Goal: Task Accomplishment & Management: Complete application form

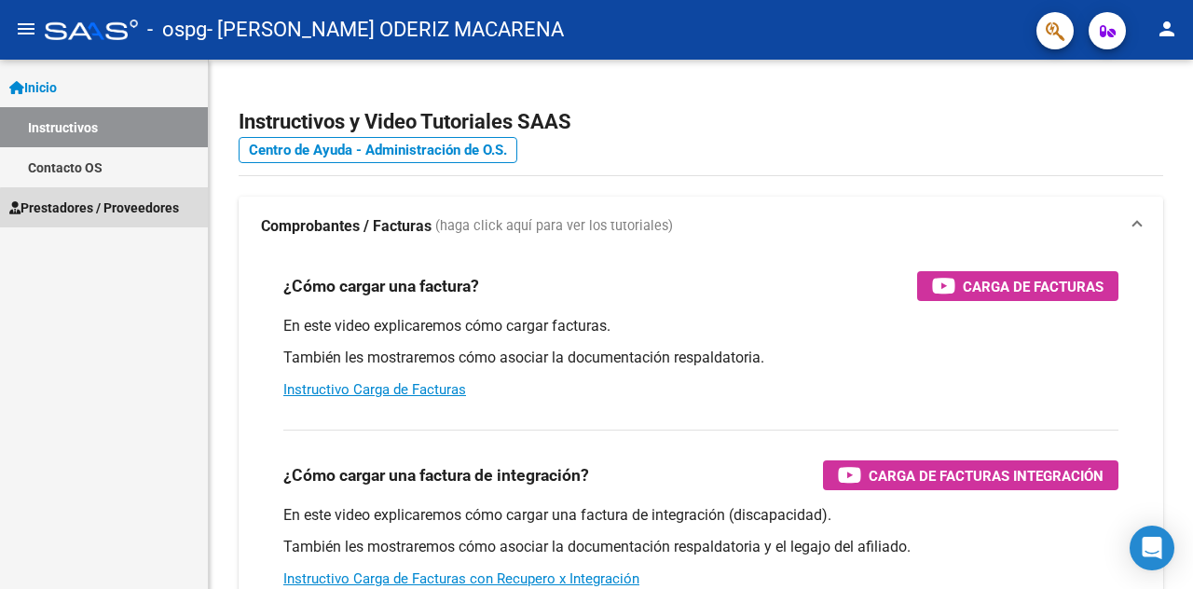
click at [129, 215] on span "Prestadores / Proveedores" at bounding box center [94, 208] width 170 height 21
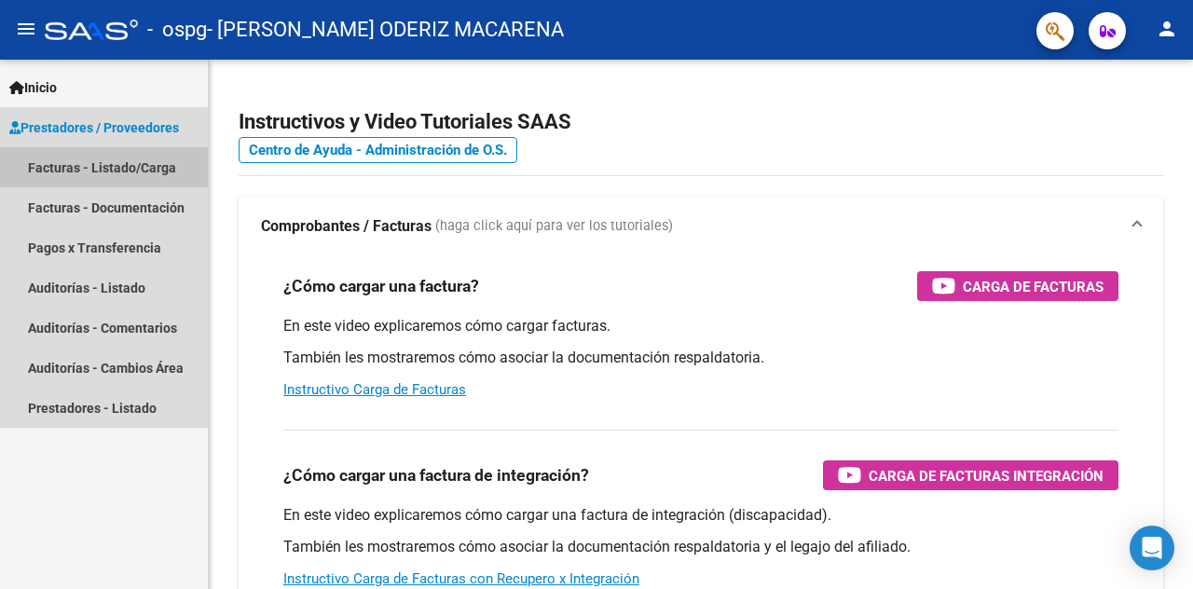
click at [132, 167] on link "Facturas - Listado/Carga" at bounding box center [104, 167] width 208 height 40
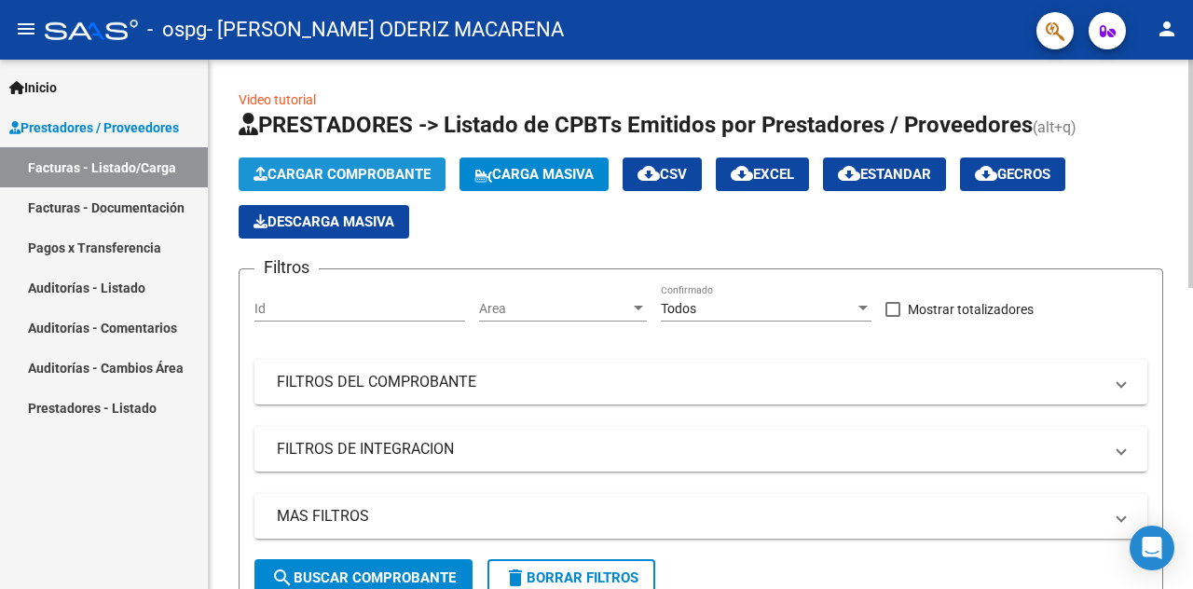
click at [377, 172] on span "Cargar Comprobante" at bounding box center [342, 174] width 177 height 17
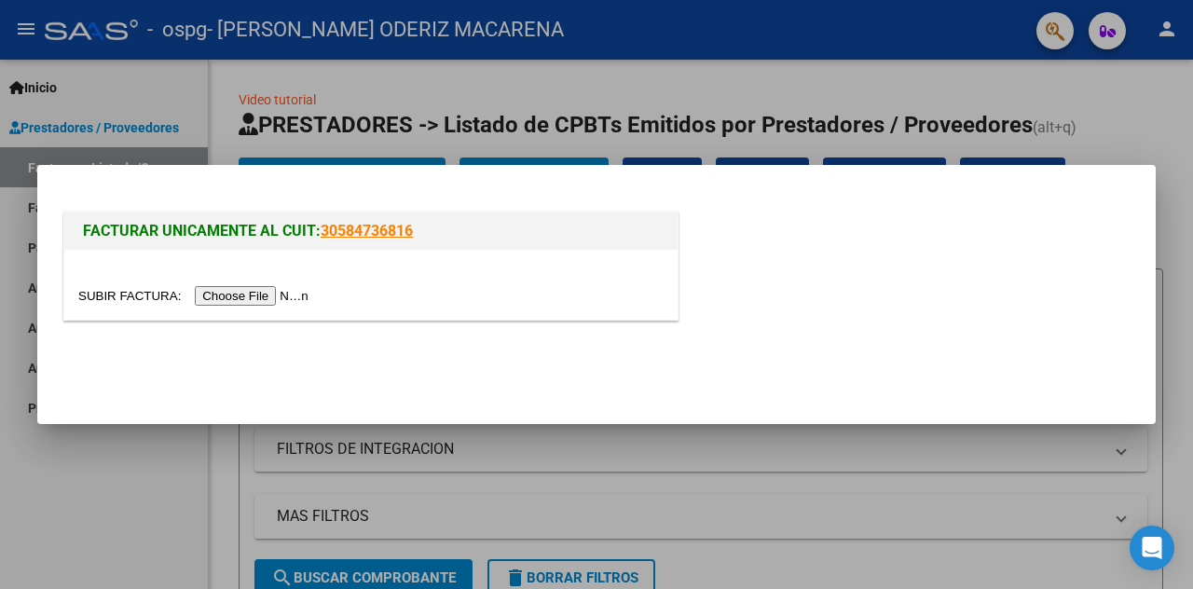
click at [272, 305] on input "file" at bounding box center [196, 296] width 236 height 20
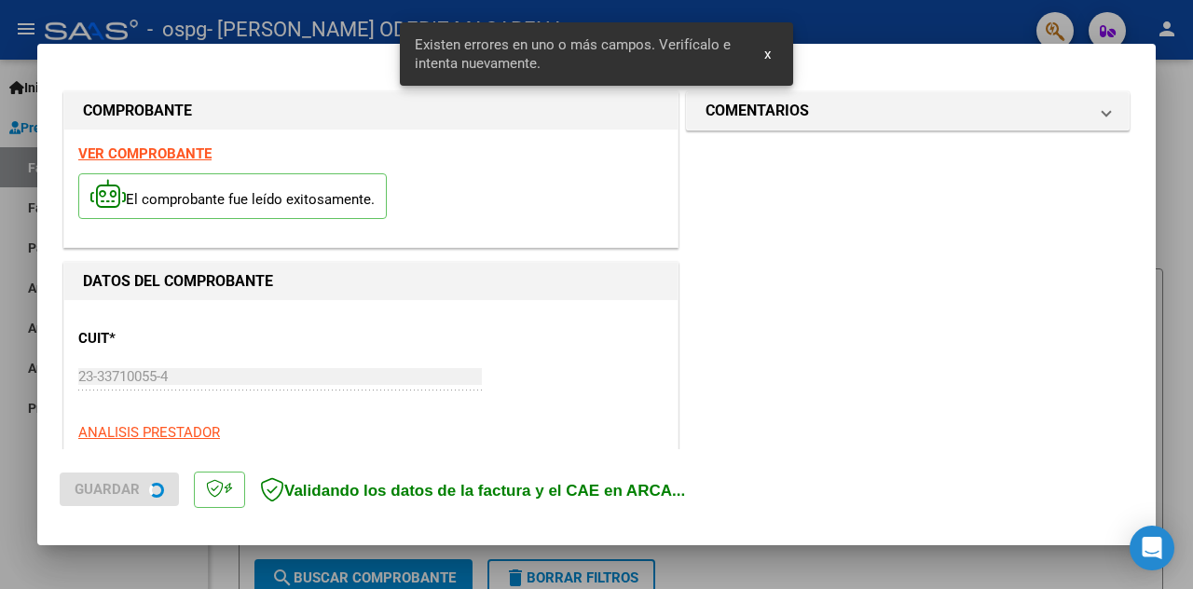
scroll to position [440, 0]
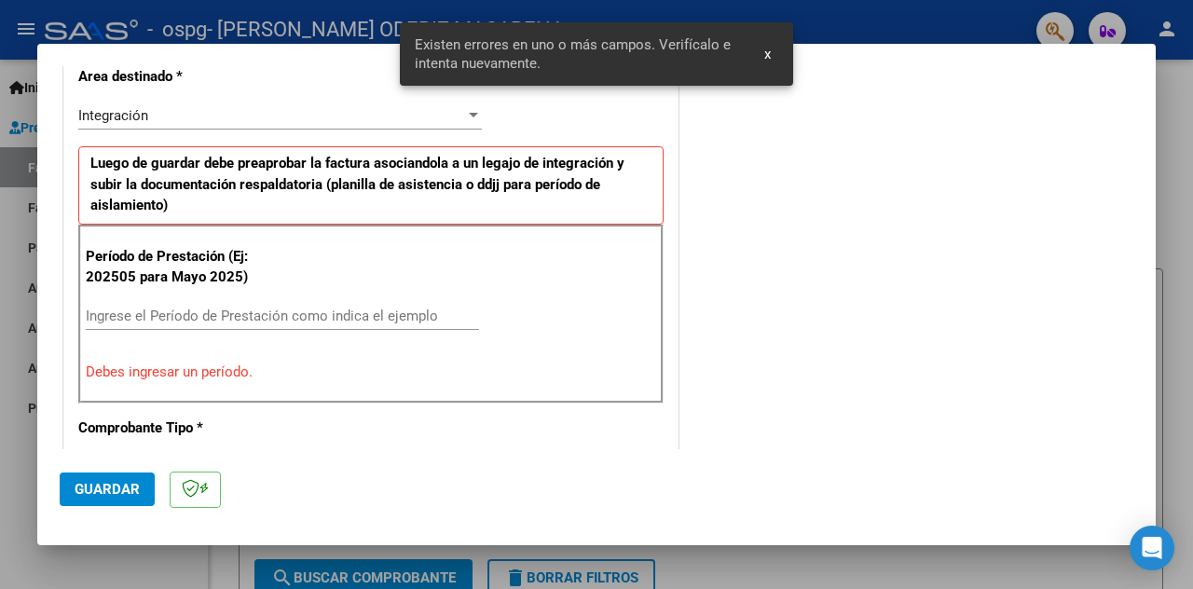
click at [123, 308] on input "Ingrese el Período de Prestación como indica el ejemplo" at bounding box center [282, 316] width 393 height 17
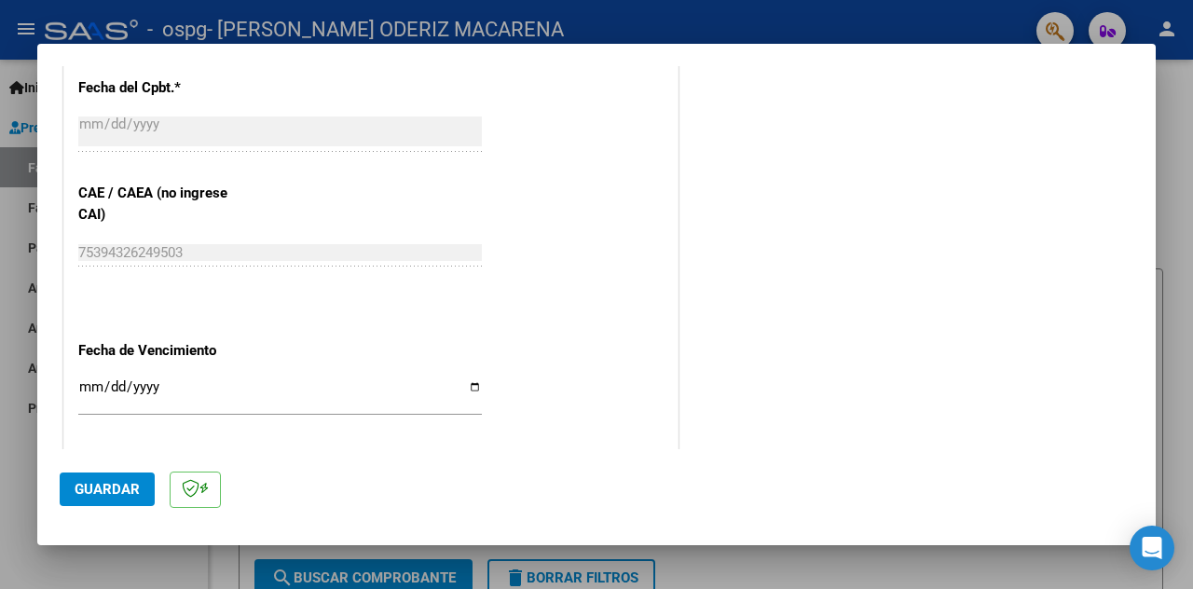
scroll to position [1279, 0]
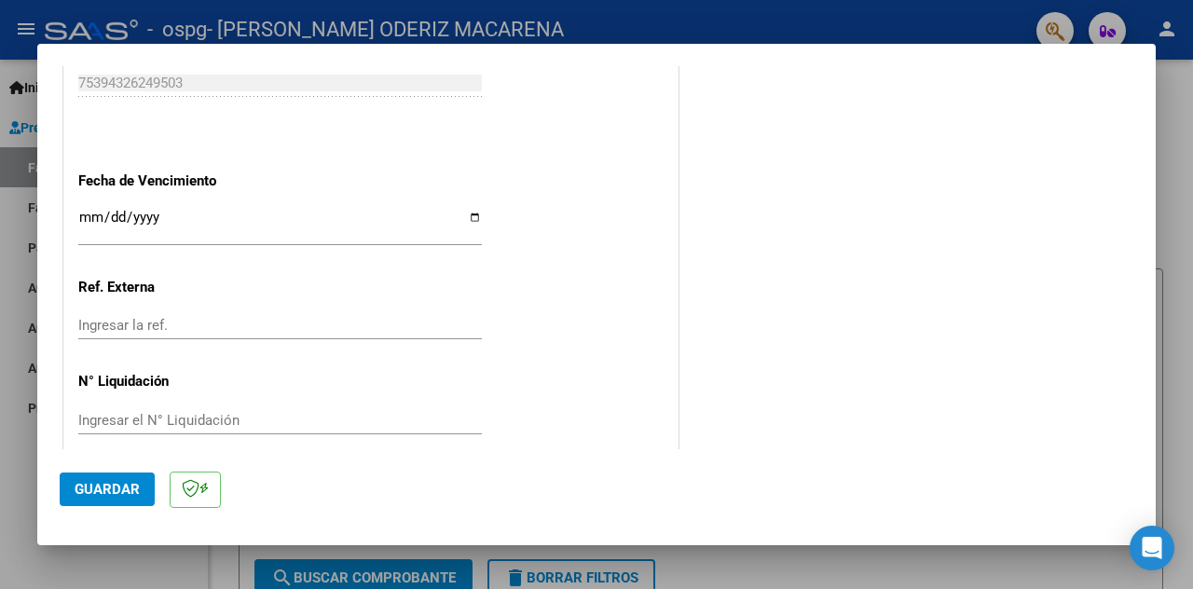
type input "202509"
click at [468, 213] on input "Ingresar la fecha" at bounding box center [280, 225] width 404 height 30
type input "[DATE]"
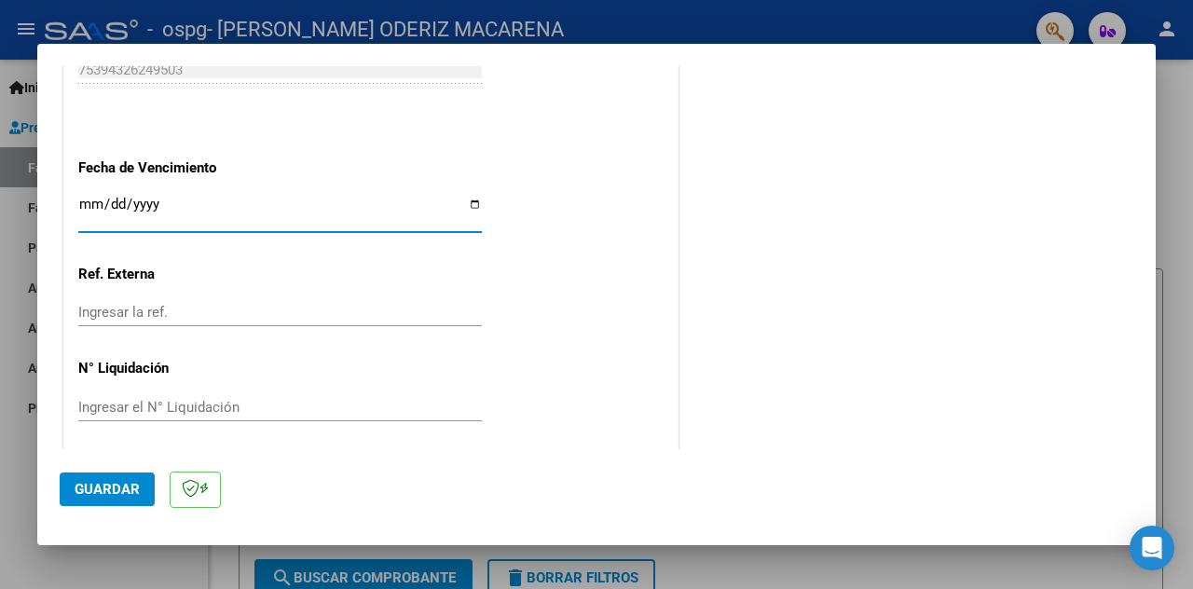
scroll to position [1295, 0]
click at [104, 501] on button "Guardar" at bounding box center [107, 490] width 95 height 34
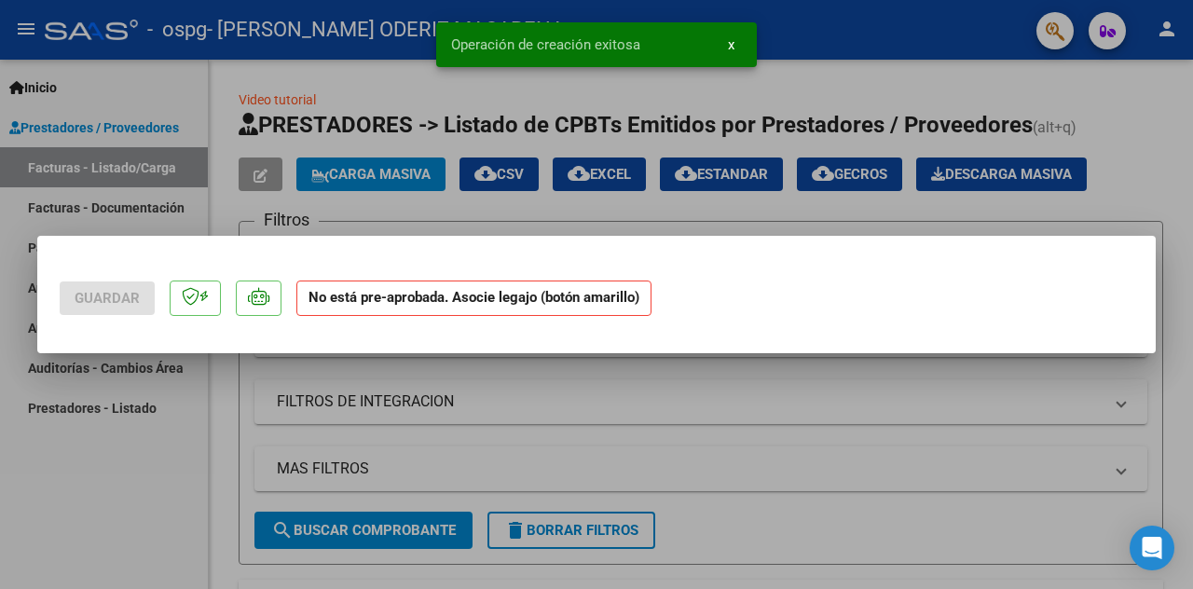
scroll to position [0, 0]
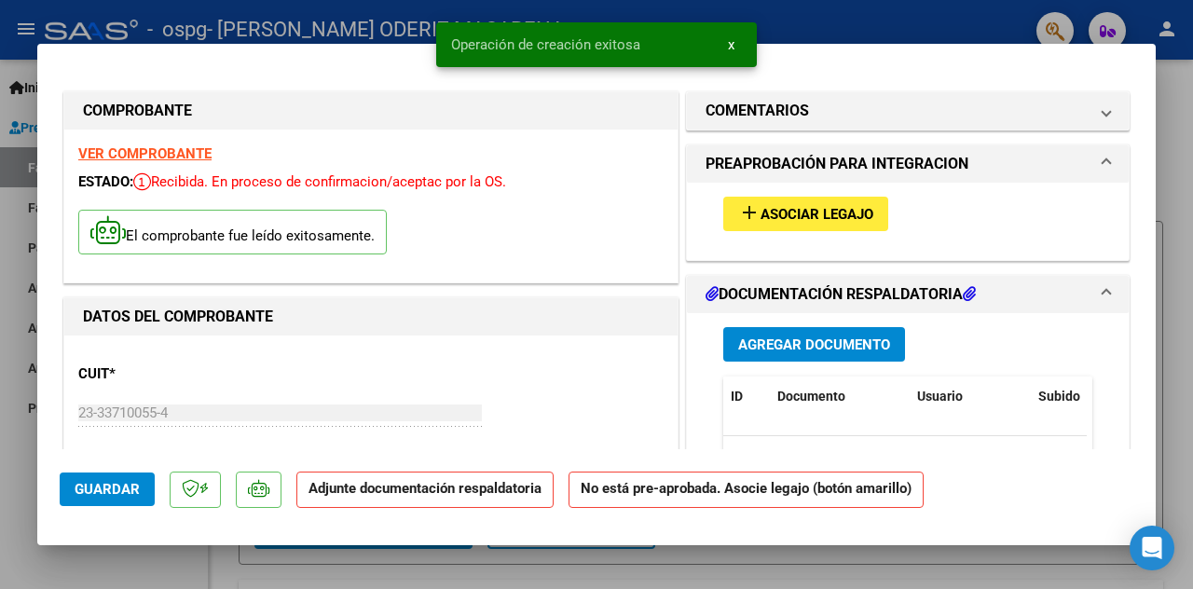
click at [826, 217] on span "Asociar Legajo" at bounding box center [817, 214] width 113 height 17
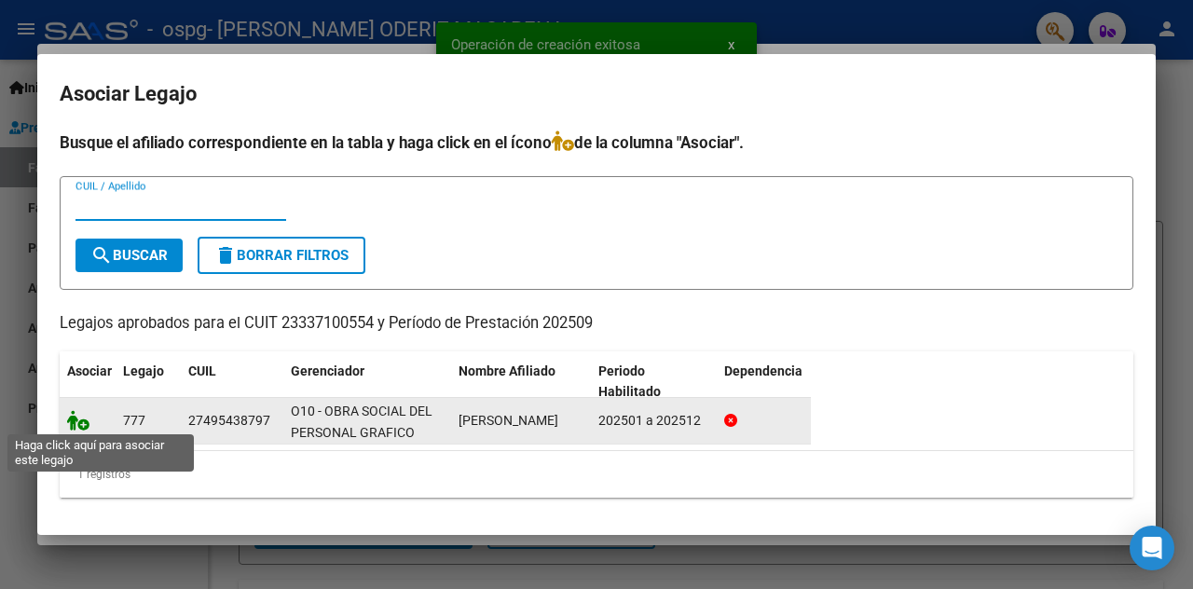
click at [87, 425] on icon at bounding box center [78, 420] width 22 height 21
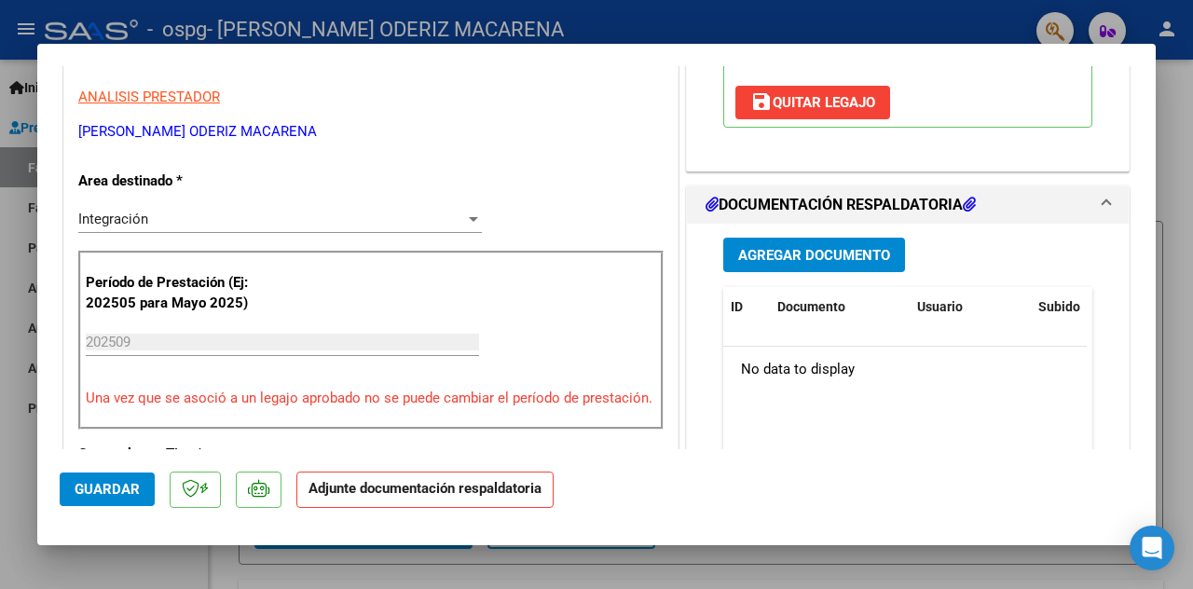
scroll to position [373, 0]
click at [805, 240] on button "Agregar Documento" at bounding box center [814, 254] width 182 height 34
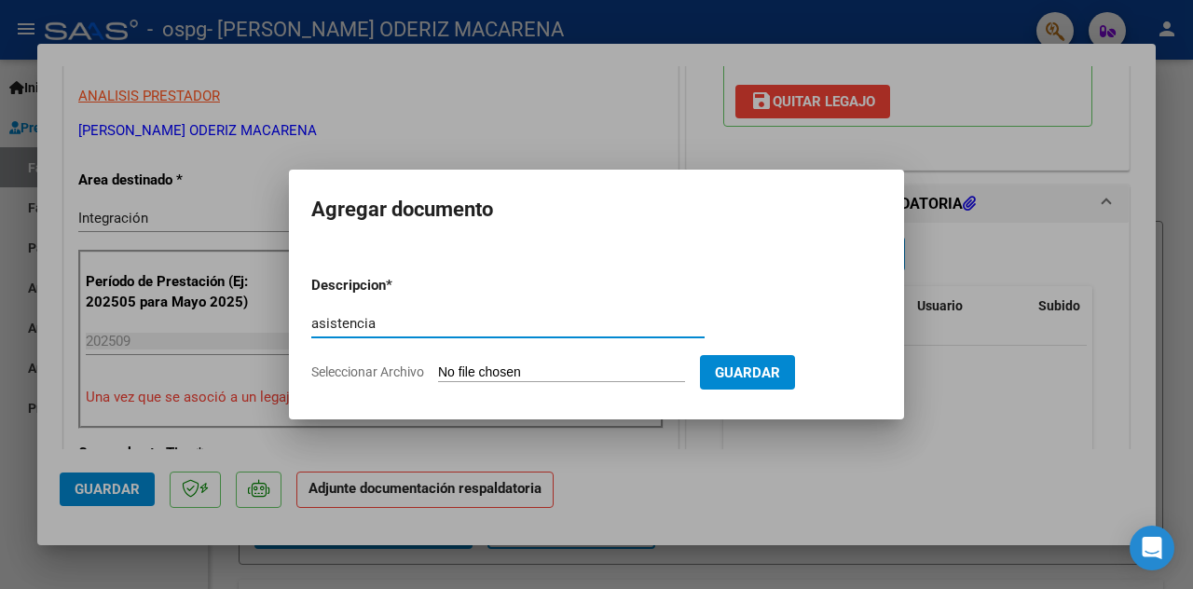
type input "asistencia"
click at [578, 378] on input "Seleccionar Archivo" at bounding box center [561, 373] width 247 height 18
type input "C:\fakepath\asistencia Brenda 9.pdf"
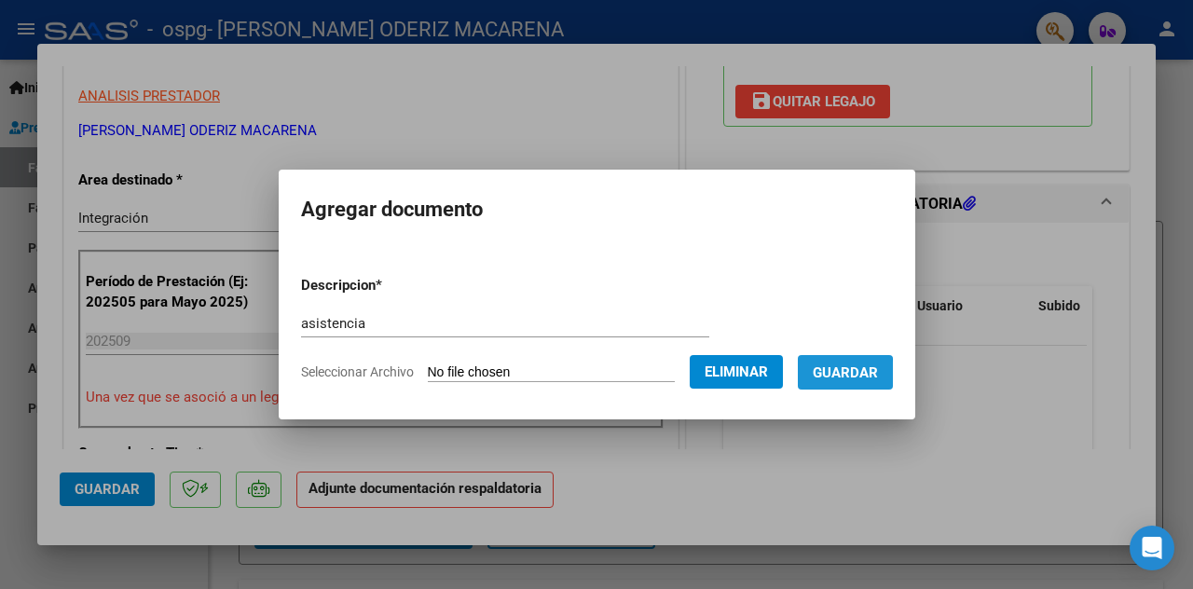
click at [834, 374] on span "Guardar" at bounding box center [845, 372] width 65 height 17
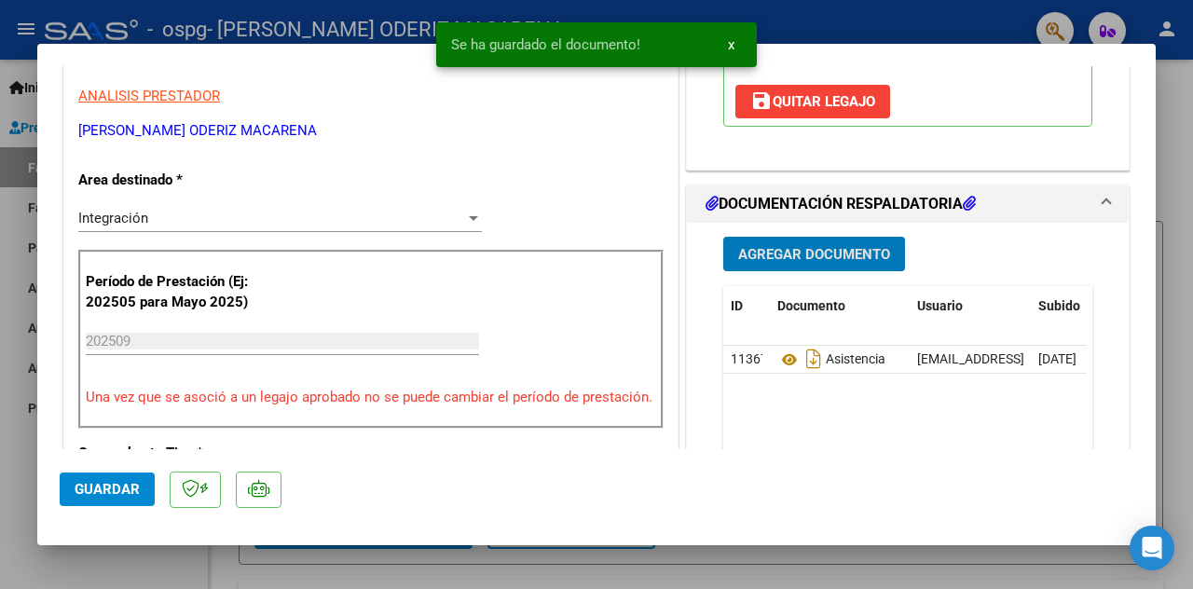
click at [114, 484] on span "Guardar" at bounding box center [107, 489] width 65 height 17
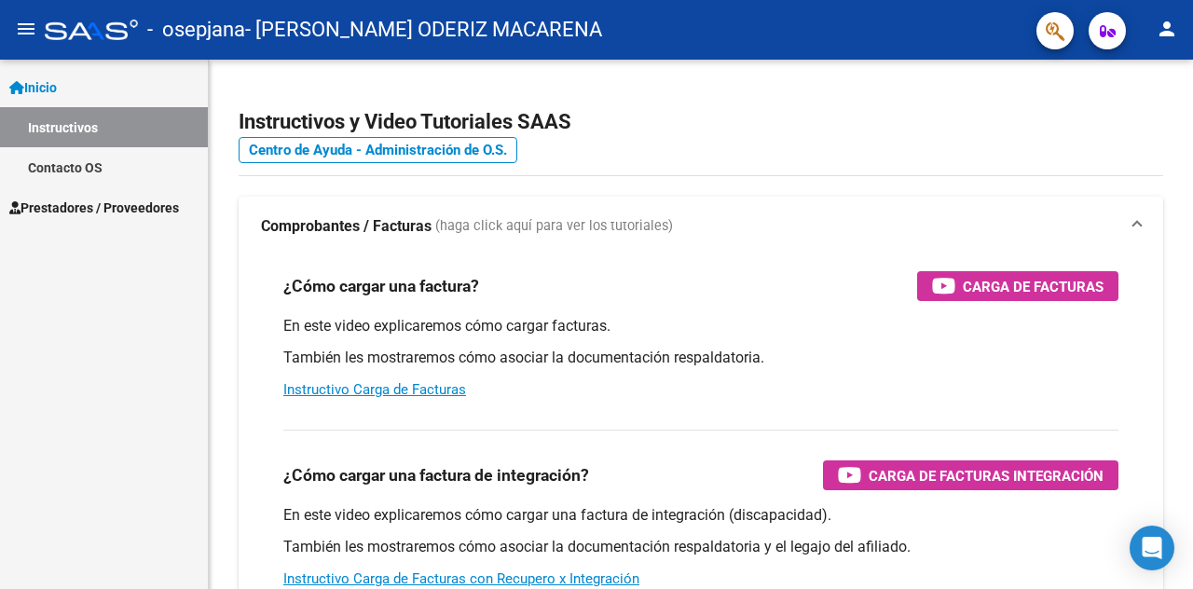
click at [89, 215] on span "Prestadores / Proveedores" at bounding box center [94, 208] width 170 height 21
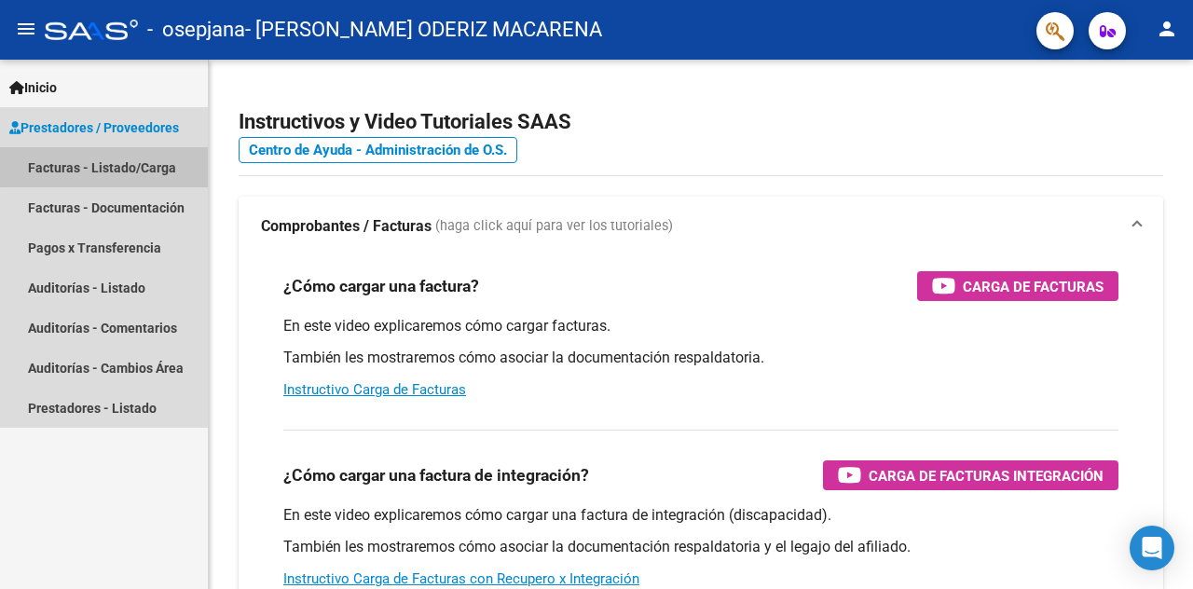
click at [121, 160] on link "Facturas - Listado/Carga" at bounding box center [104, 167] width 208 height 40
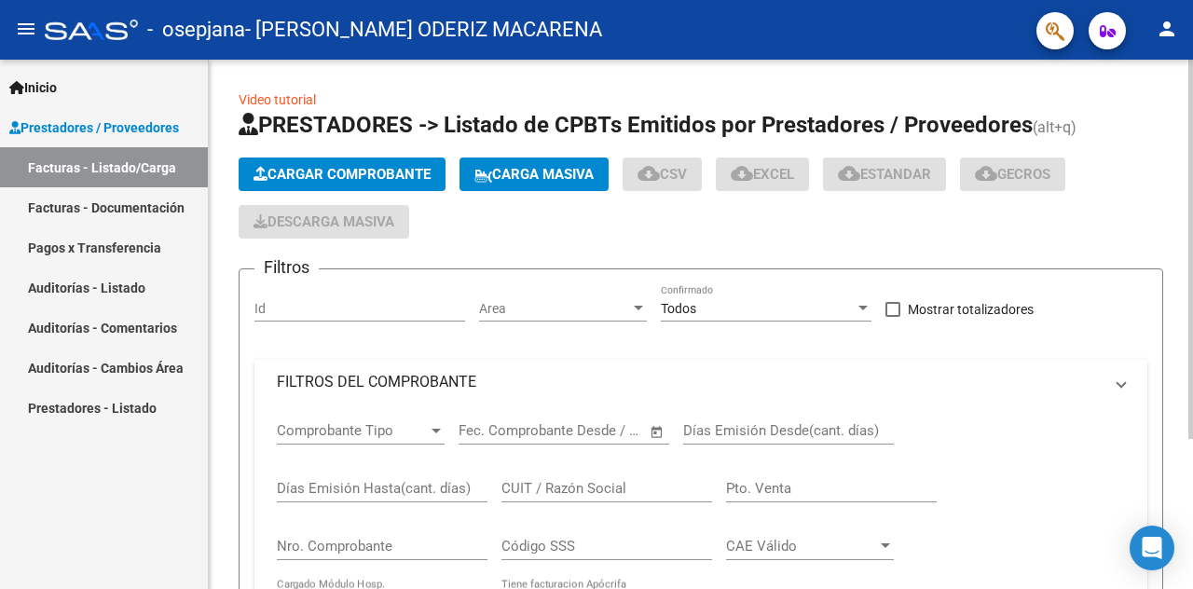
click at [386, 182] on span "Cargar Comprobante" at bounding box center [342, 174] width 177 height 17
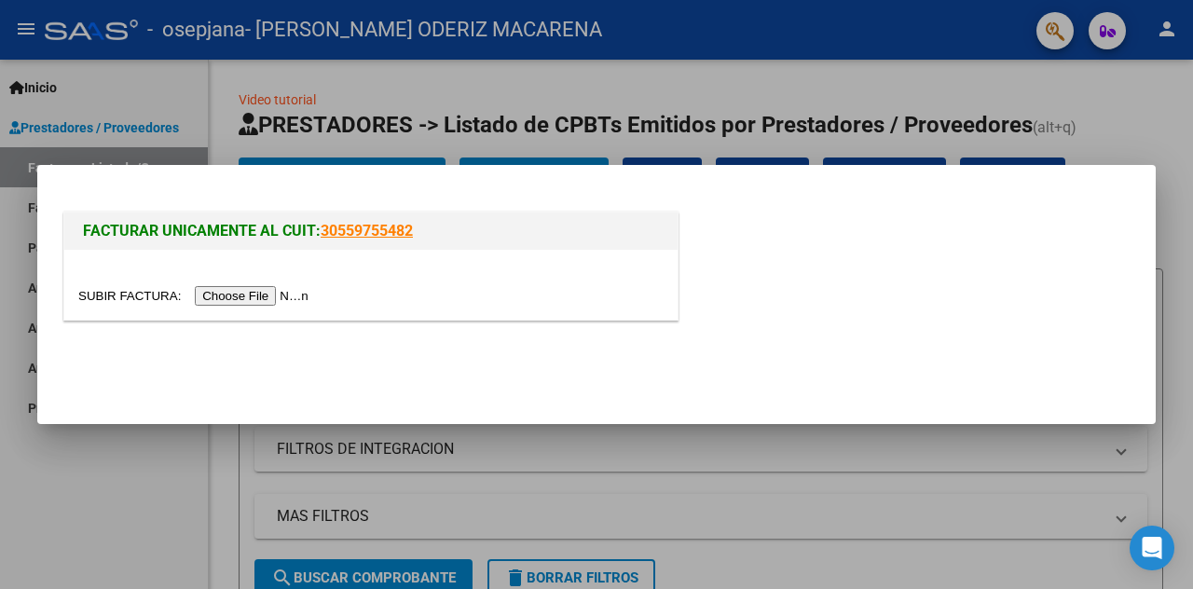
click at [283, 290] on input "file" at bounding box center [196, 296] width 236 height 20
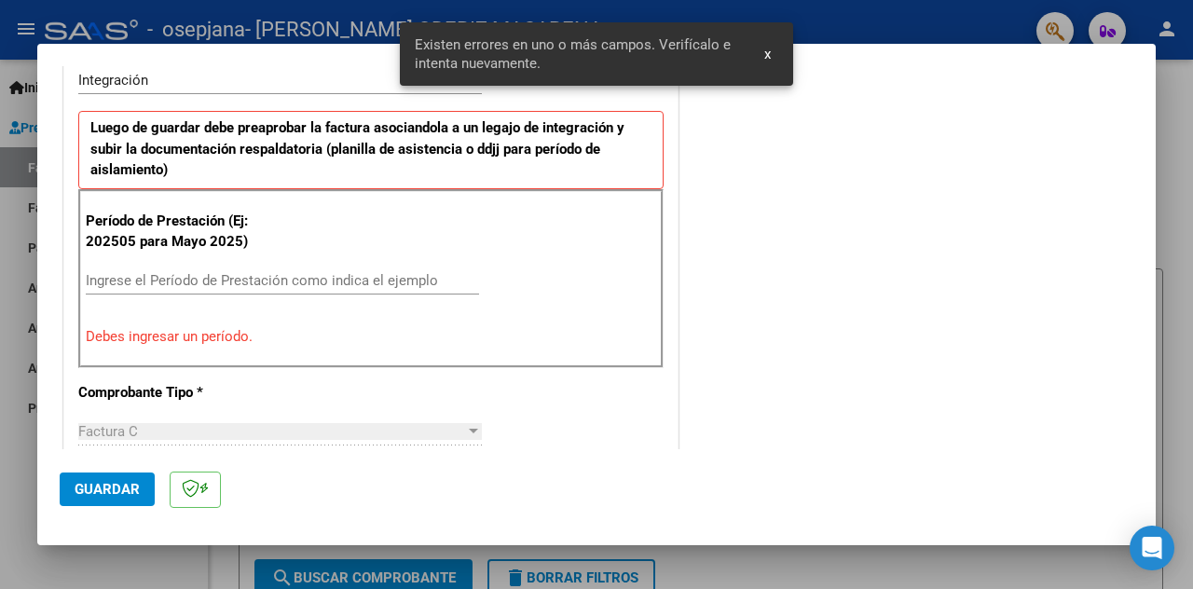
scroll to position [475, 0]
click at [265, 280] on input "Ingrese el Período de Prestación como indica el ejemplo" at bounding box center [282, 280] width 393 height 17
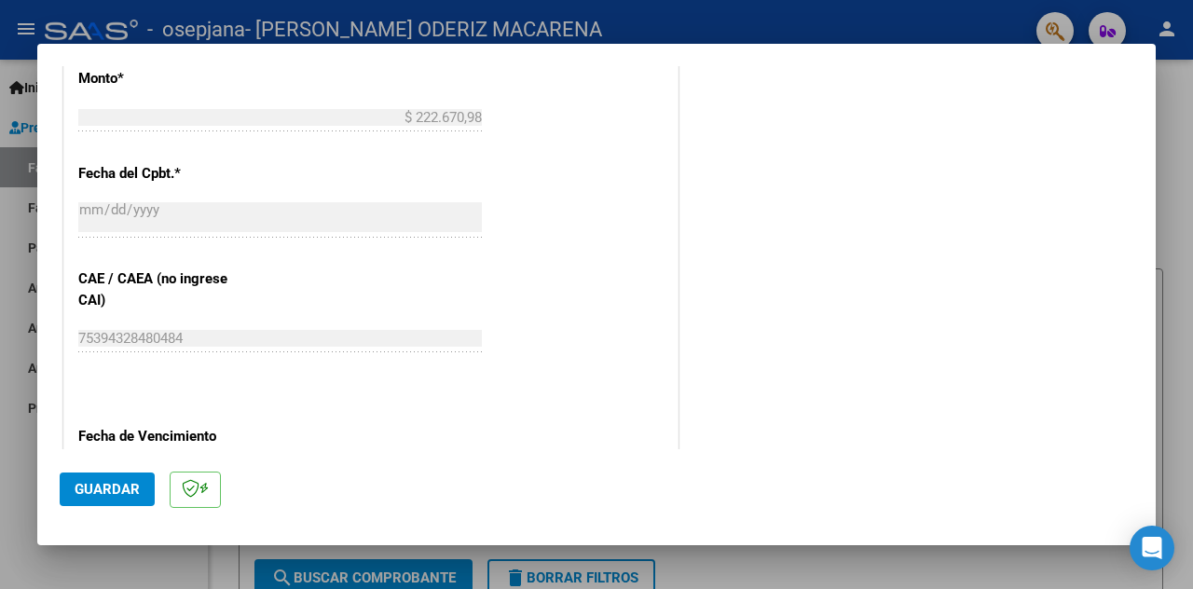
scroll to position [1128, 0]
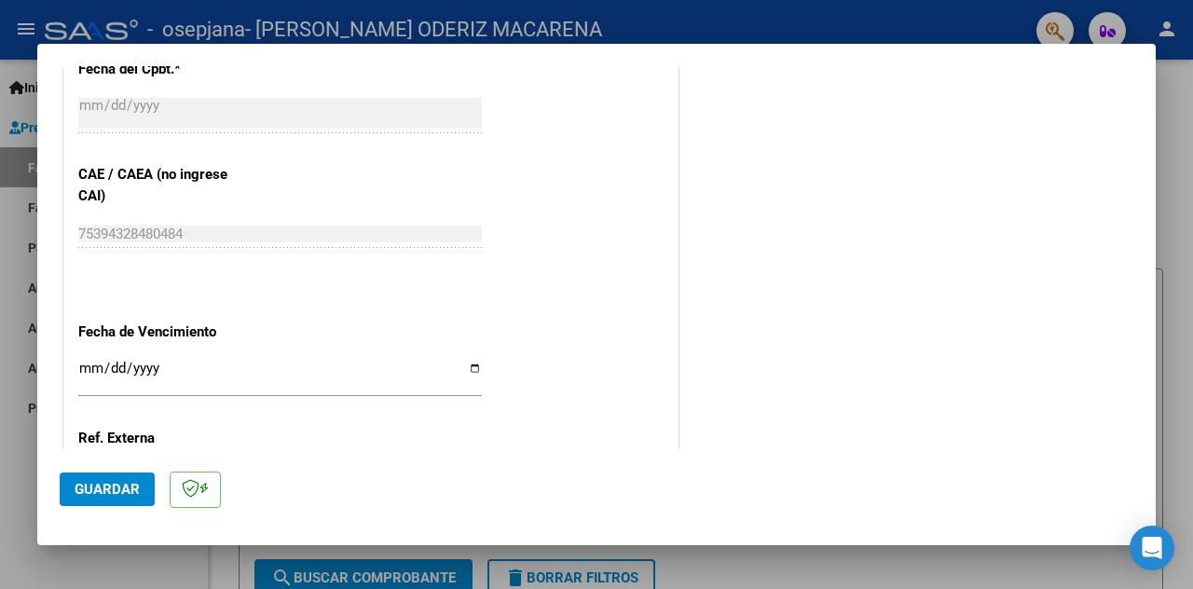
type input "202509"
click at [464, 363] on input "Ingresar la fecha" at bounding box center [280, 376] width 404 height 30
type input "[DATE]"
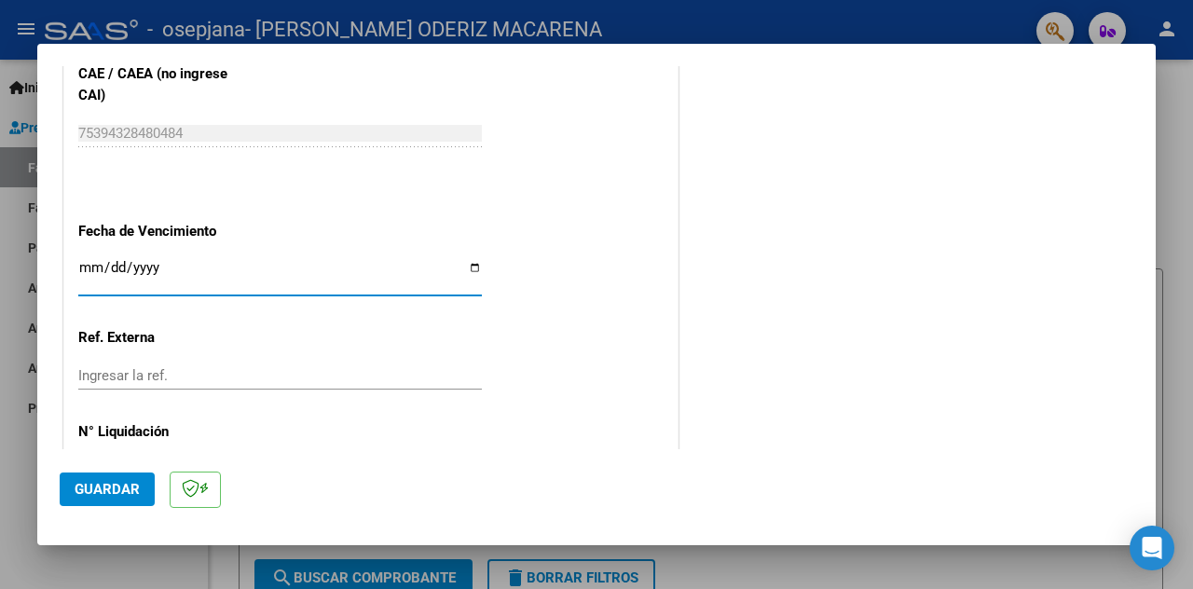
scroll to position [1295, 0]
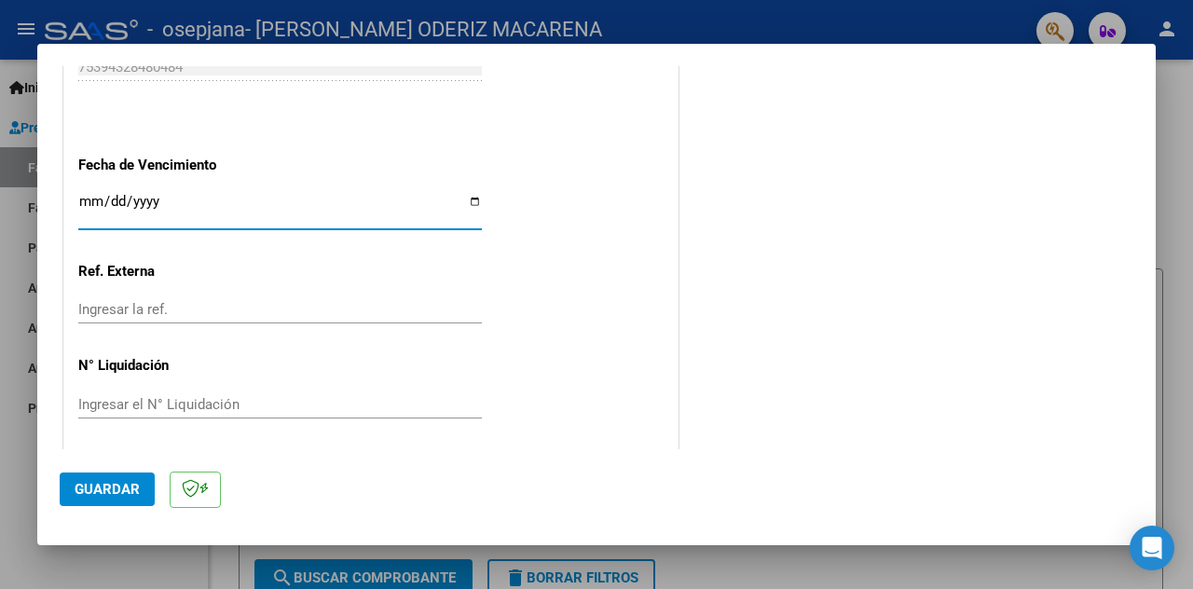
click at [88, 487] on span "Guardar" at bounding box center [107, 489] width 65 height 17
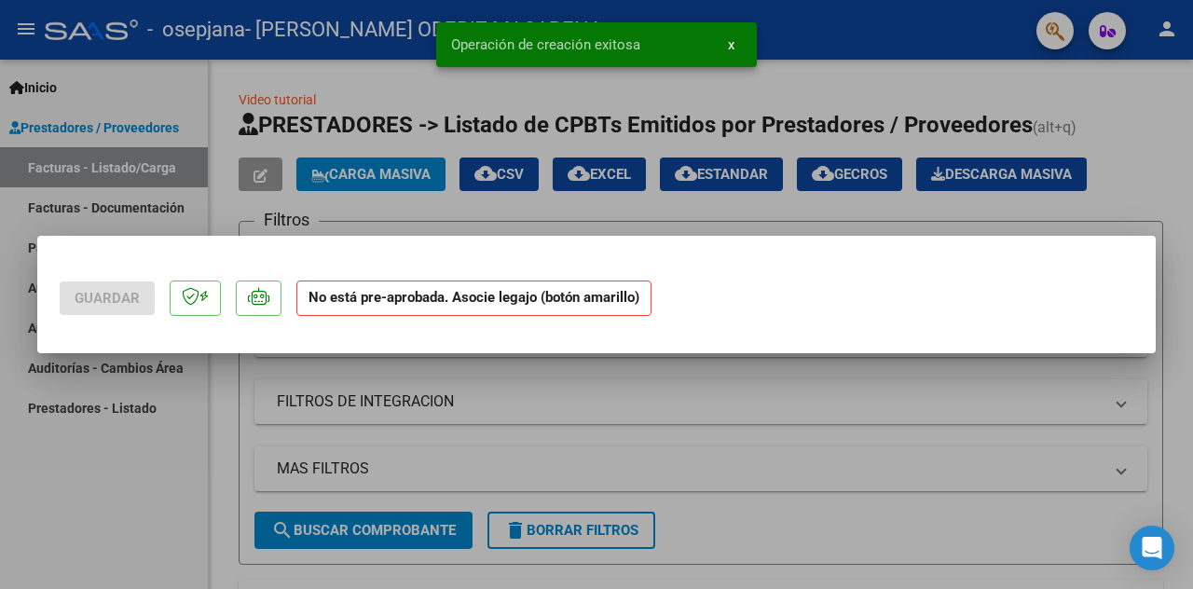
scroll to position [0, 0]
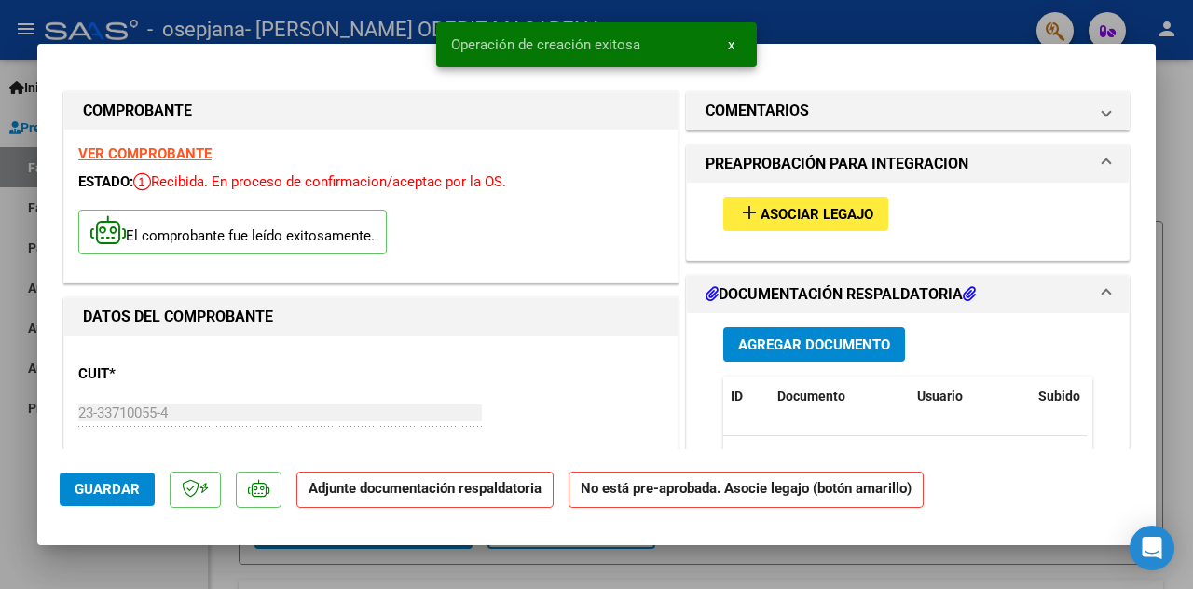
click at [818, 211] on span "Asociar Legajo" at bounding box center [817, 214] width 113 height 17
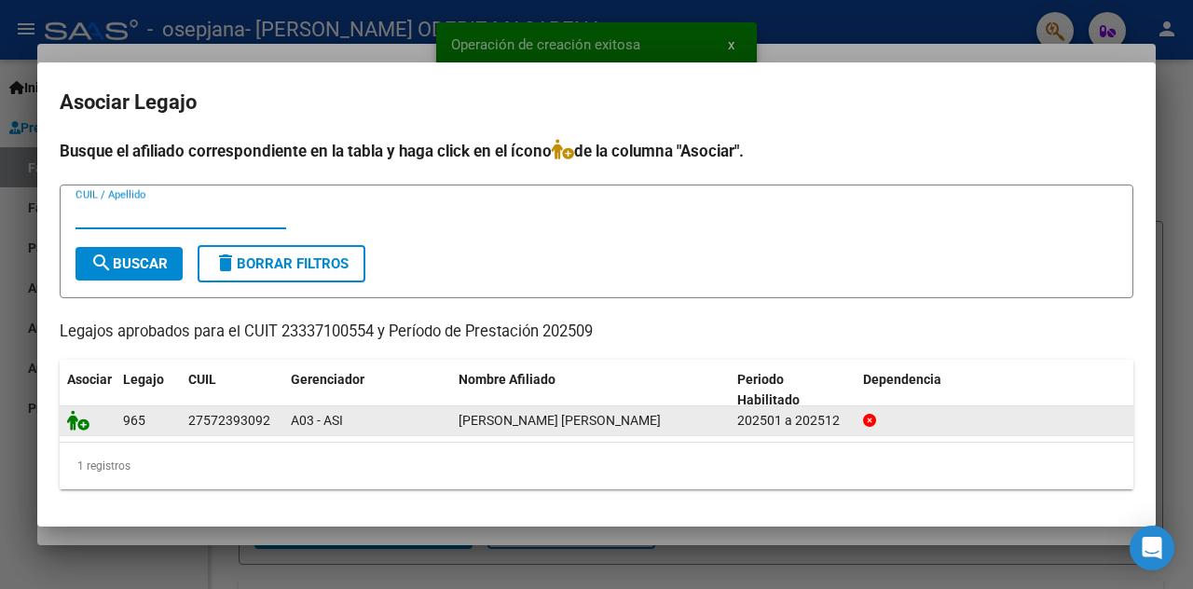
click at [81, 417] on icon at bounding box center [78, 420] width 22 height 21
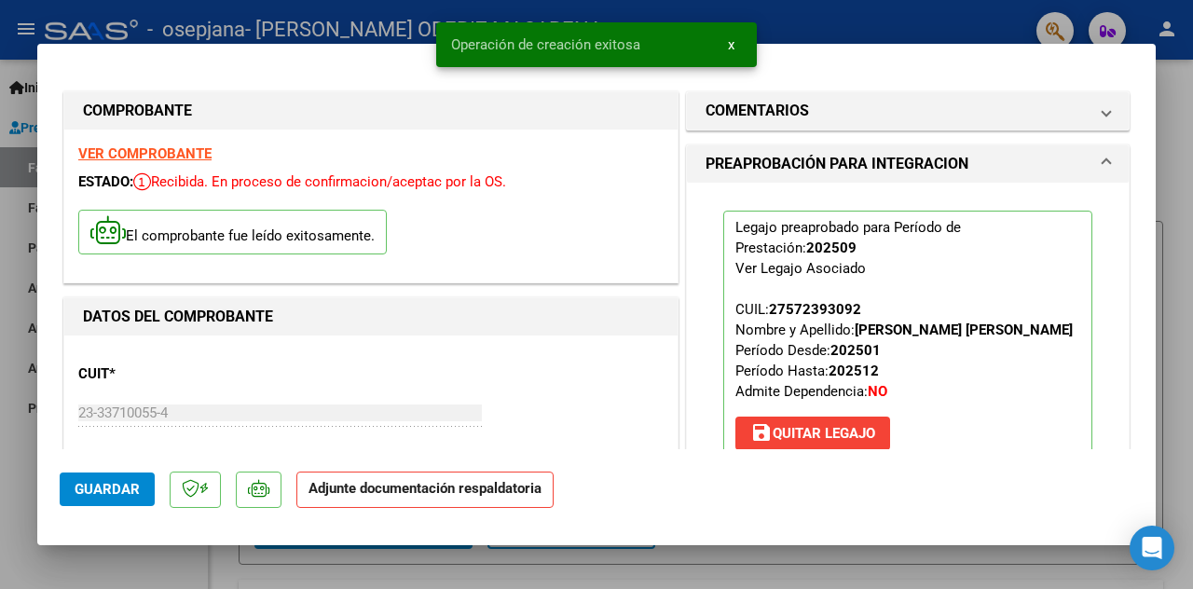
scroll to position [373, 0]
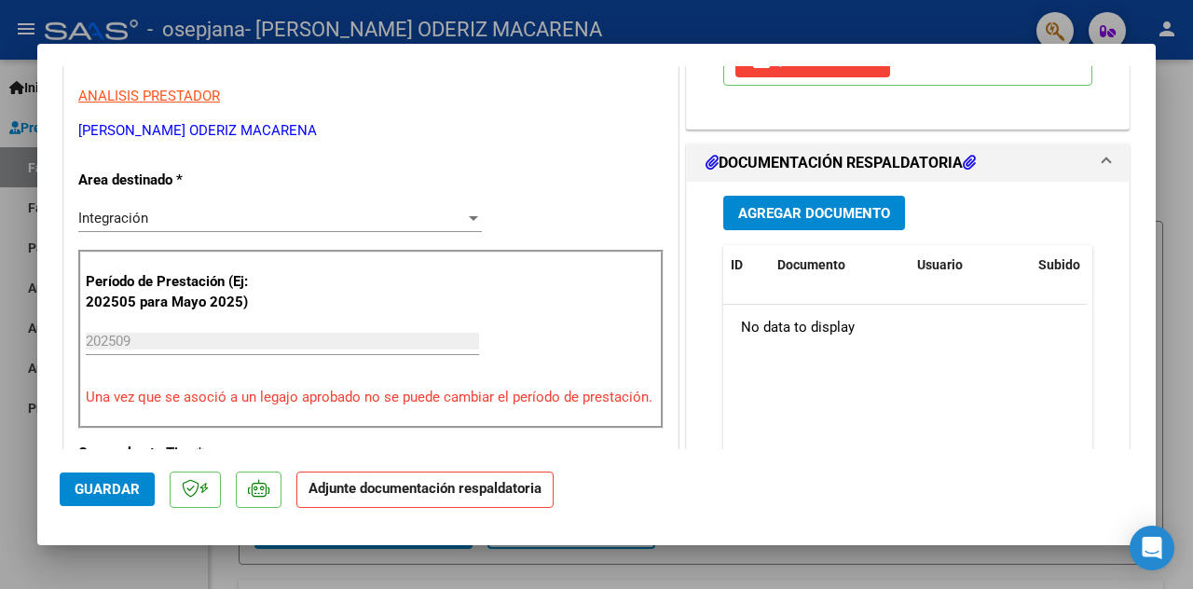
click at [820, 218] on span "Agregar Documento" at bounding box center [814, 213] width 152 height 17
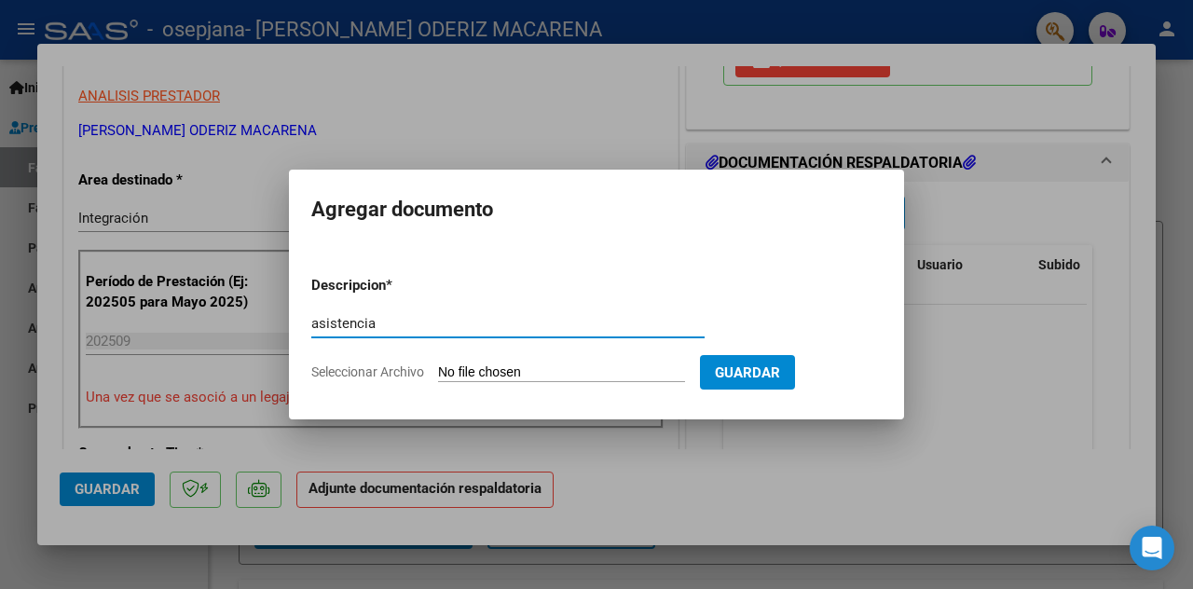
type input "asistencia"
click at [557, 366] on input "Seleccionar Archivo" at bounding box center [561, 373] width 247 height 18
type input "C:\fakepath\asistencia bianca 9.pdf"
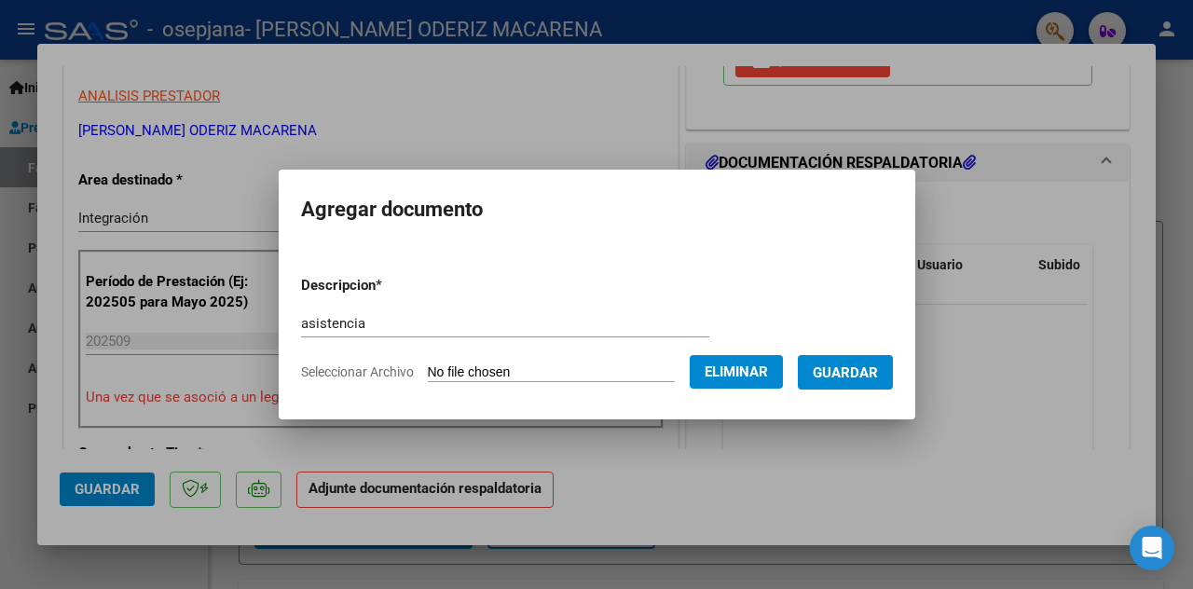
click at [870, 370] on span "Guardar" at bounding box center [845, 372] width 65 height 17
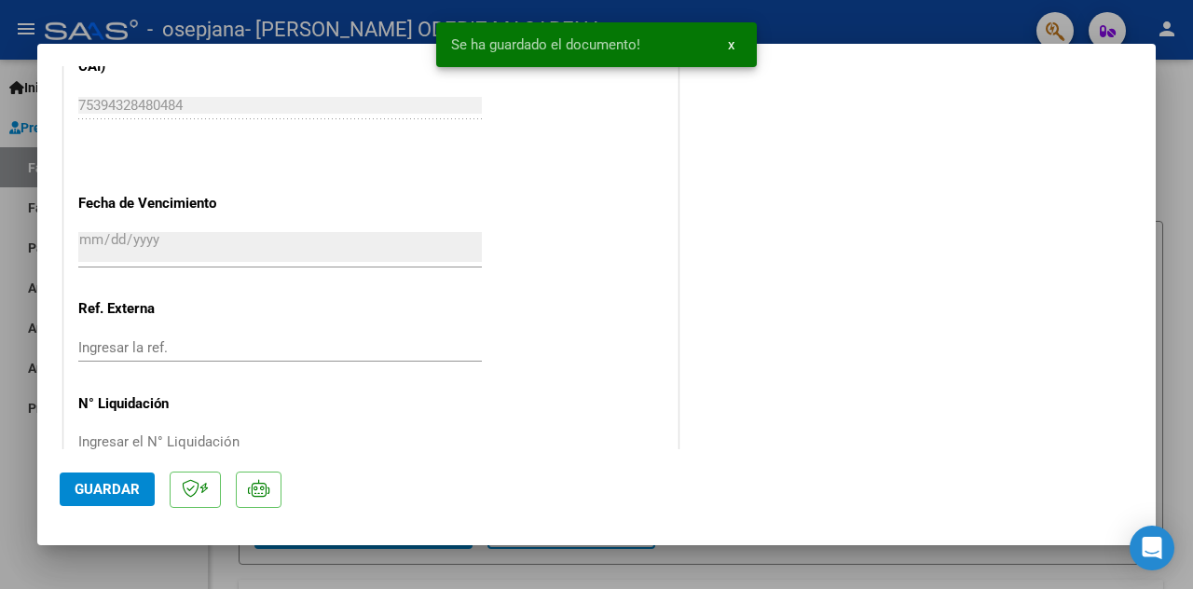
scroll to position [1302, 0]
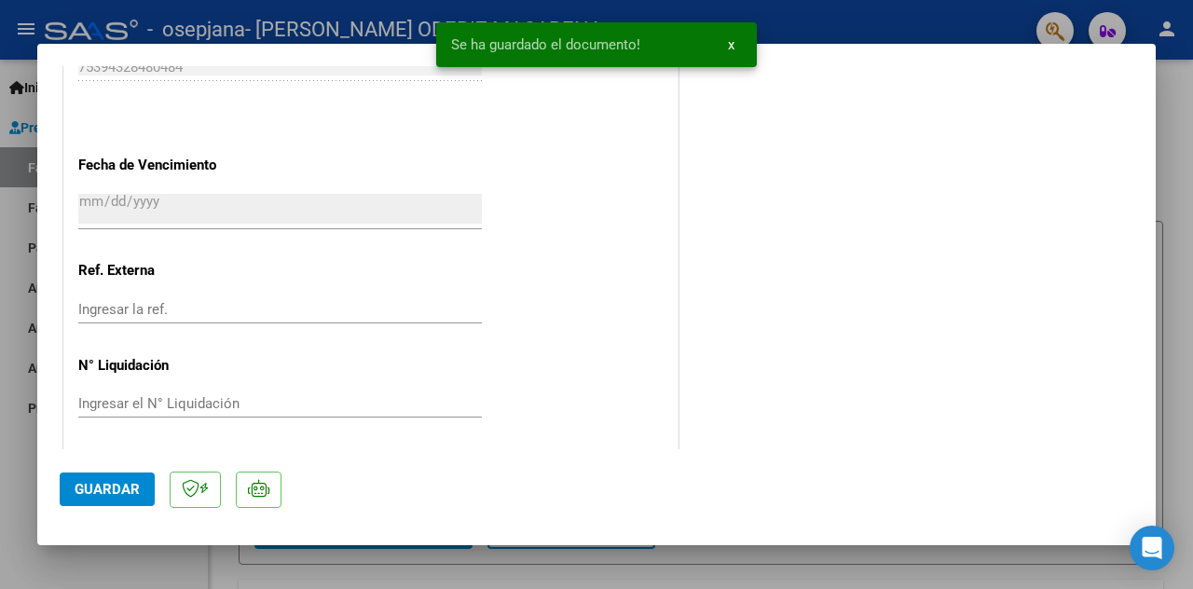
click at [112, 486] on span "Guardar" at bounding box center [107, 489] width 65 height 17
